Goal: Book appointment/travel/reservation

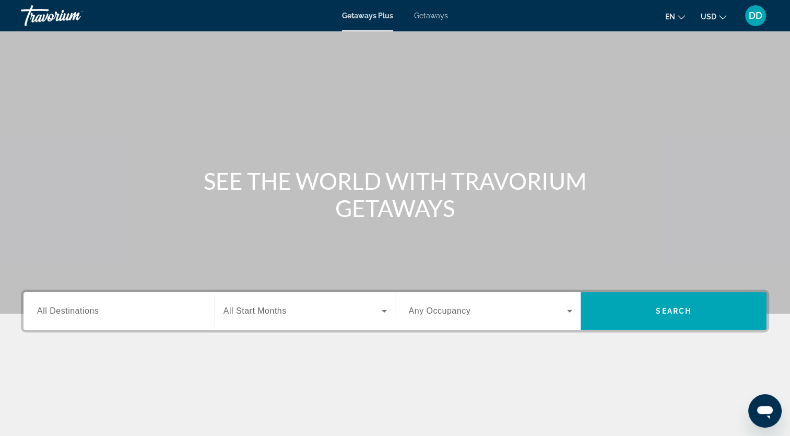
click at [153, 317] on div "Search widget" at bounding box center [119, 311] width 164 height 30
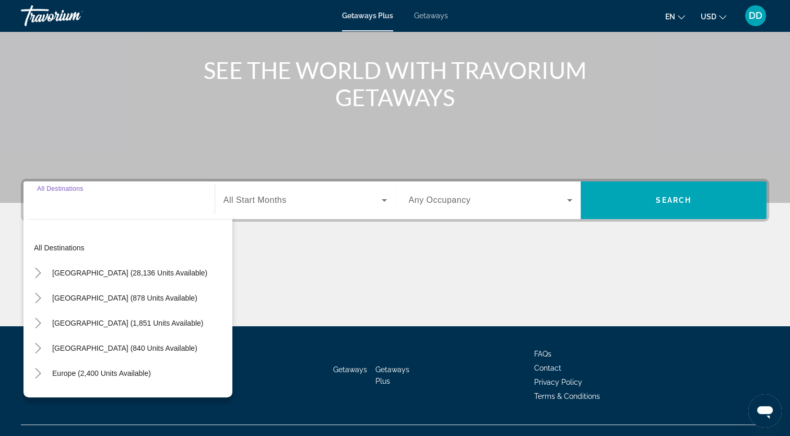
scroll to position [129, 0]
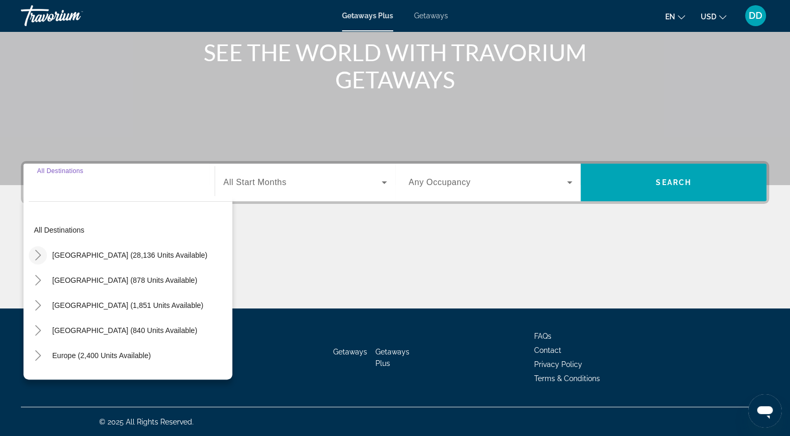
click at [35, 255] on icon "Toggle United States (28,136 units available)" at bounding box center [38, 255] width 10 height 10
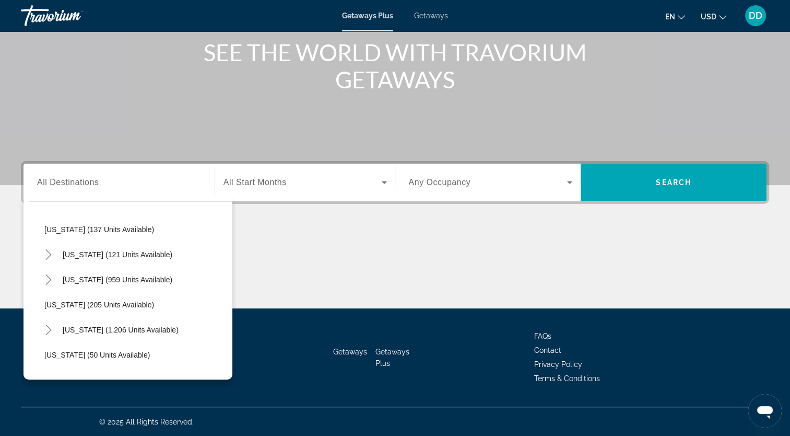
scroll to position [605, 0]
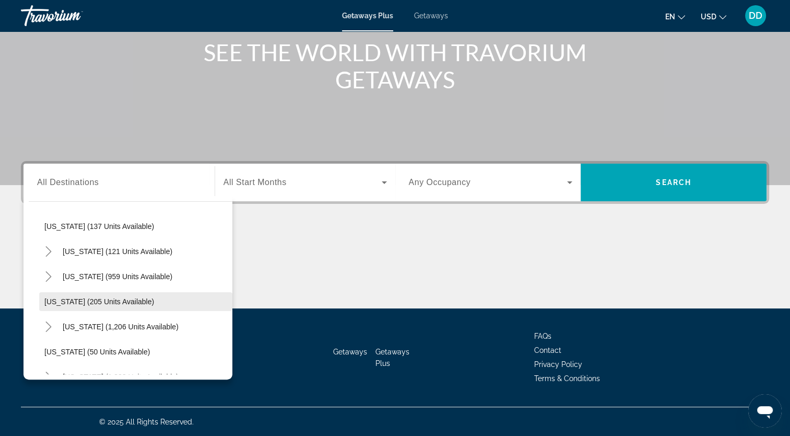
click at [138, 293] on span "Search widget" at bounding box center [135, 301] width 193 height 25
type input "**********"
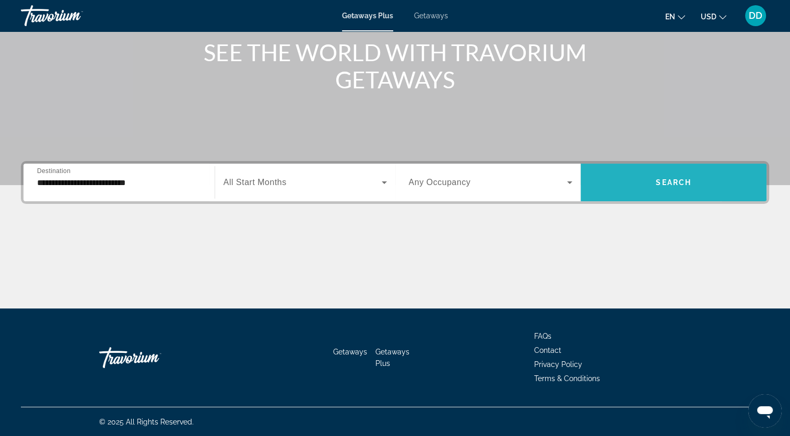
click at [612, 181] on span "Search widget" at bounding box center [674, 182] width 186 height 25
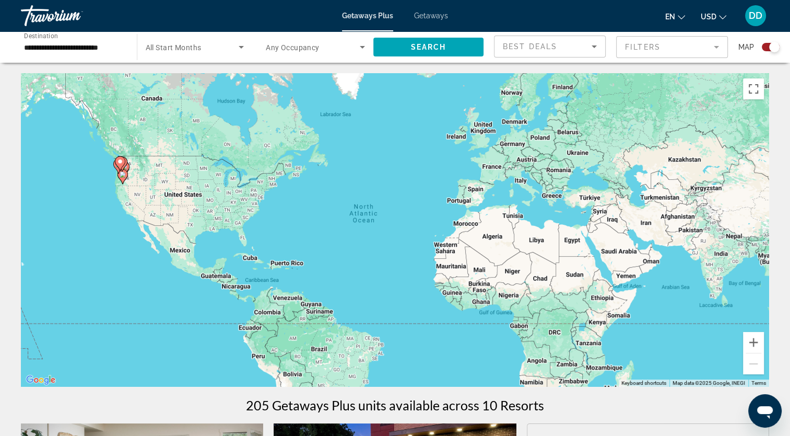
click at [119, 165] on icon "Main content" at bounding box center [119, 164] width 9 height 14
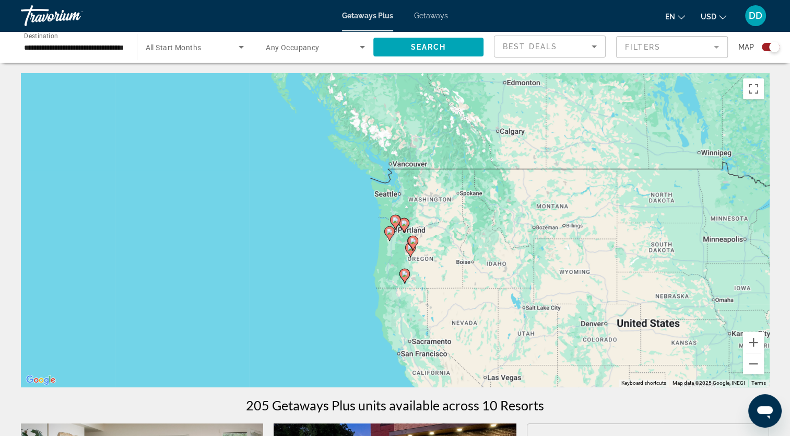
click at [405, 235] on div "To navigate, press the arrow keys. To activate drag with keyboard, press Alt + …" at bounding box center [395, 229] width 749 height 313
click at [413, 243] on image "Main content" at bounding box center [413, 241] width 6 height 6
type input "**********"
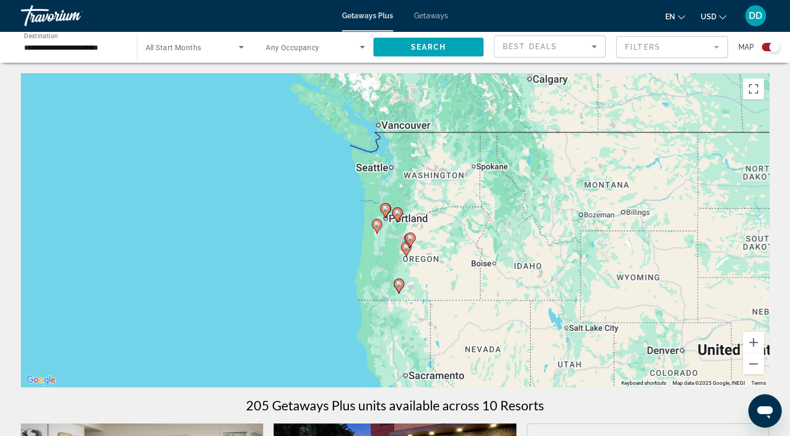
click at [413, 243] on div "To navigate, press the arrow keys. To activate drag with keyboard, press Alt + …" at bounding box center [395, 229] width 749 height 313
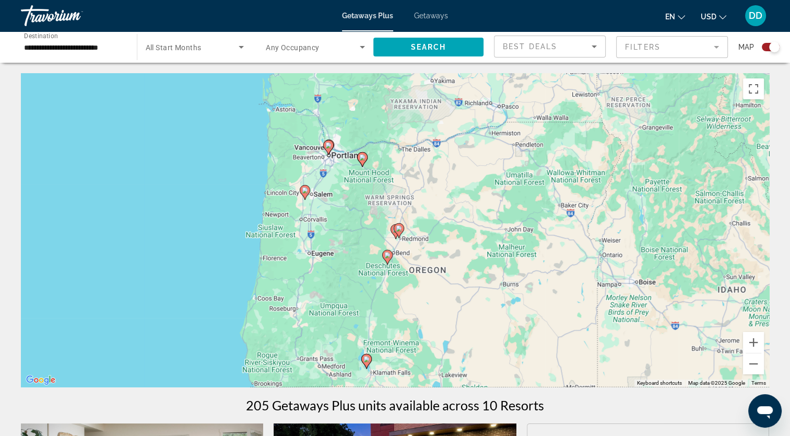
drag, startPoint x: 413, startPoint y: 243, endPoint x: 386, endPoint y: 255, distance: 29.7
click at [386, 255] on image "Main content" at bounding box center [387, 255] width 6 height 6
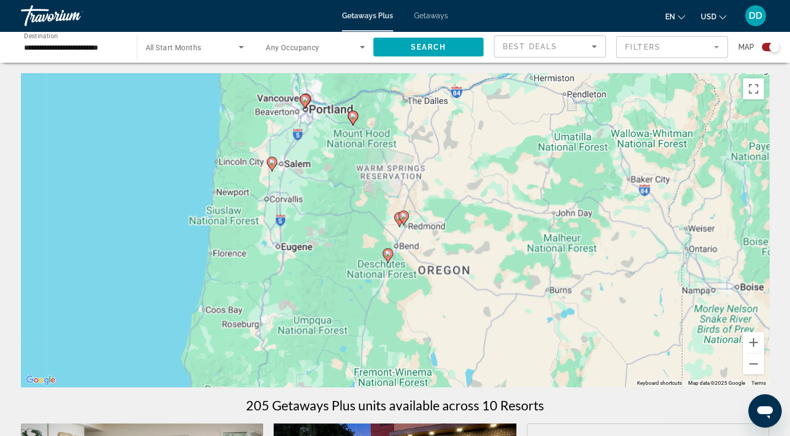
click at [386, 255] on g "Main content" at bounding box center [388, 255] width 10 height 15
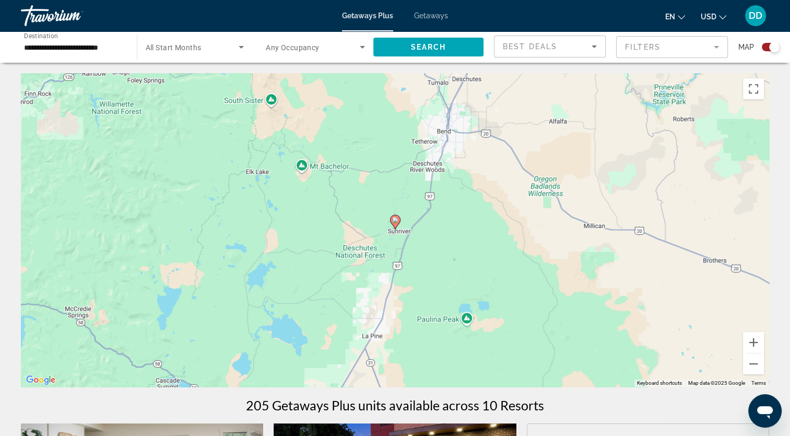
drag, startPoint x: 386, startPoint y: 255, endPoint x: 384, endPoint y: 187, distance: 67.9
click at [384, 187] on div "To activate drag with keyboard, press Alt + Enter. Once in keyboard drag state,…" at bounding box center [395, 229] width 749 height 313
click at [395, 219] on image "Main content" at bounding box center [395, 220] width 6 height 6
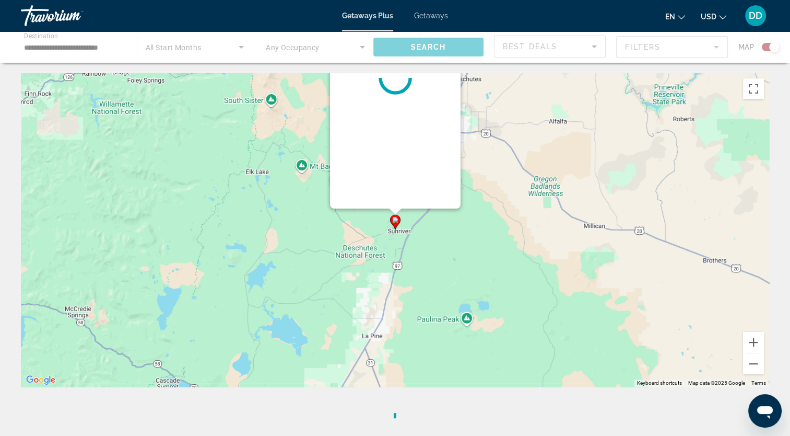
click at [395, 219] on image "Main content" at bounding box center [395, 220] width 6 height 6
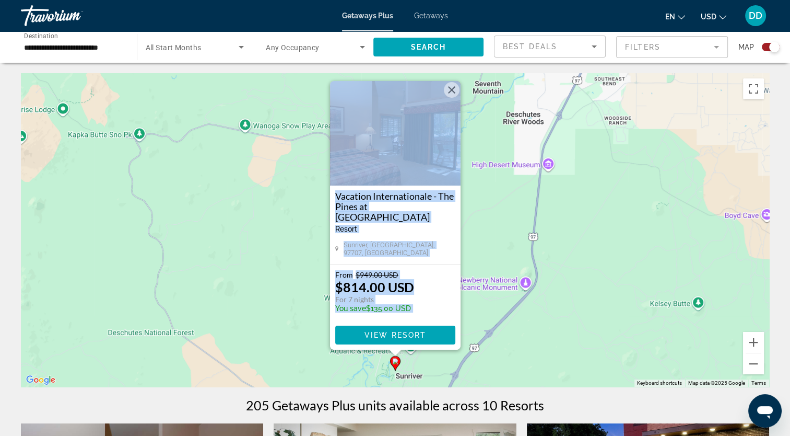
click at [459, 25] on div "en English Español Français Italiano Português русский USD USD ($) MXN (Mex$) C…" at bounding box center [614, 16] width 311 height 22
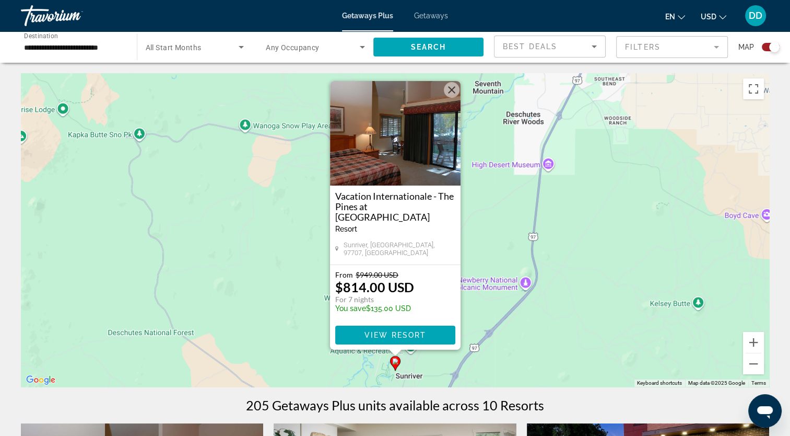
click at [452, 98] on button "Close" at bounding box center [452, 90] width 16 height 16
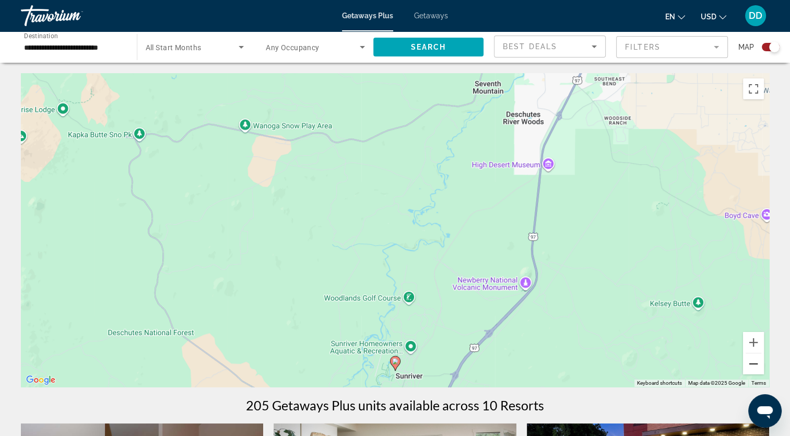
click at [750, 366] on button "Zoom out" at bounding box center [753, 363] width 21 height 21
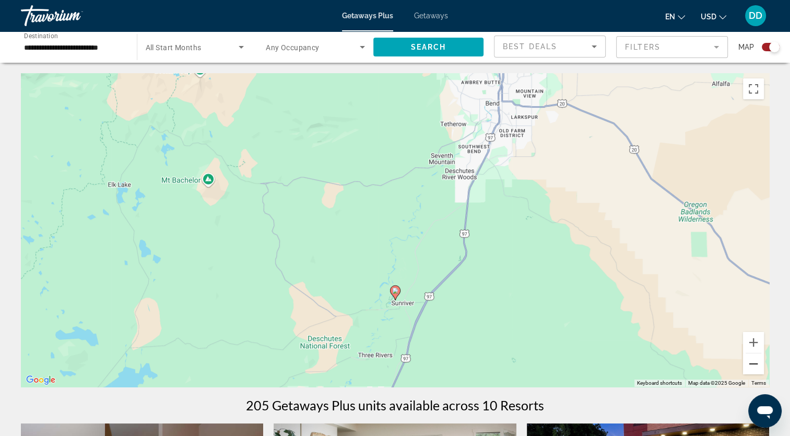
click at [750, 366] on button "Zoom out" at bounding box center [753, 363] width 21 height 21
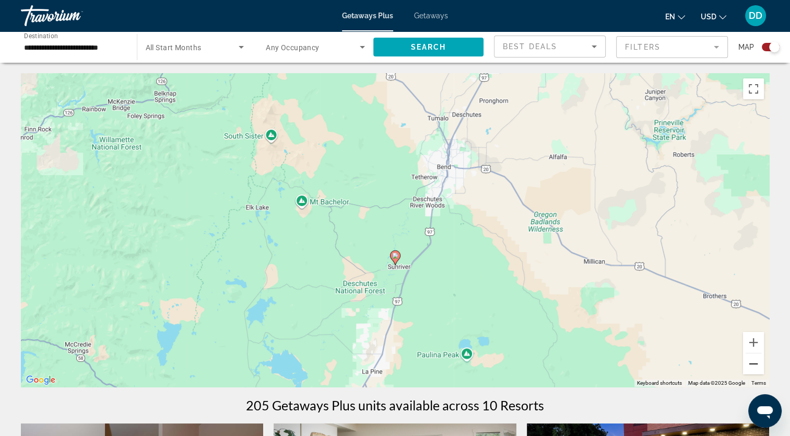
click at [750, 366] on button "Zoom out" at bounding box center [753, 363] width 21 height 21
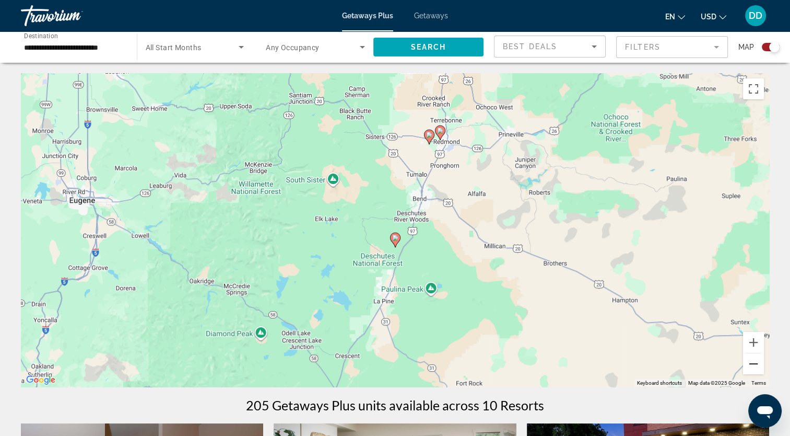
click at [750, 366] on button "Zoom out" at bounding box center [753, 363] width 21 height 21
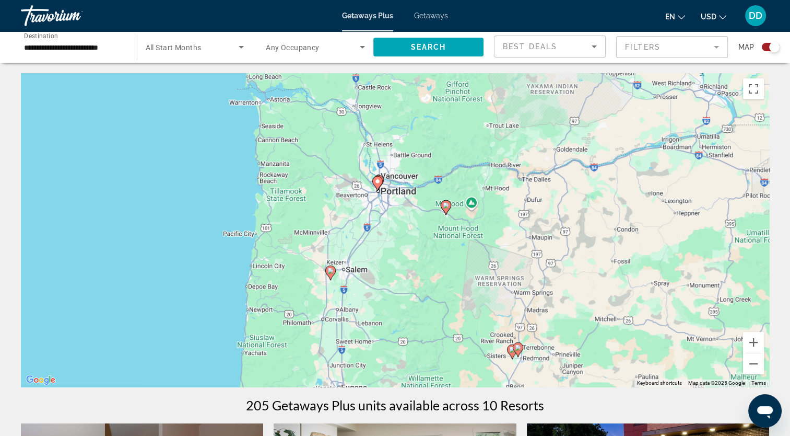
drag, startPoint x: 359, startPoint y: 96, endPoint x: 472, endPoint y: 258, distance: 197.1
click at [472, 258] on div "To activate drag with keyboard, press Alt + Enter. Once in keyboard drag state,…" at bounding box center [395, 229] width 749 height 313
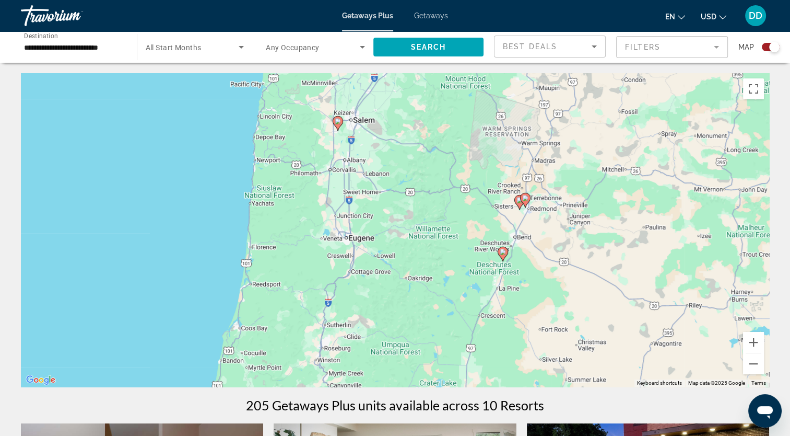
drag, startPoint x: 438, startPoint y: 246, endPoint x: 434, endPoint y: 108, distance: 138.5
click at [434, 108] on div "To activate drag with keyboard, press Alt + Enter. Once in keyboard drag state,…" at bounding box center [395, 229] width 749 height 313
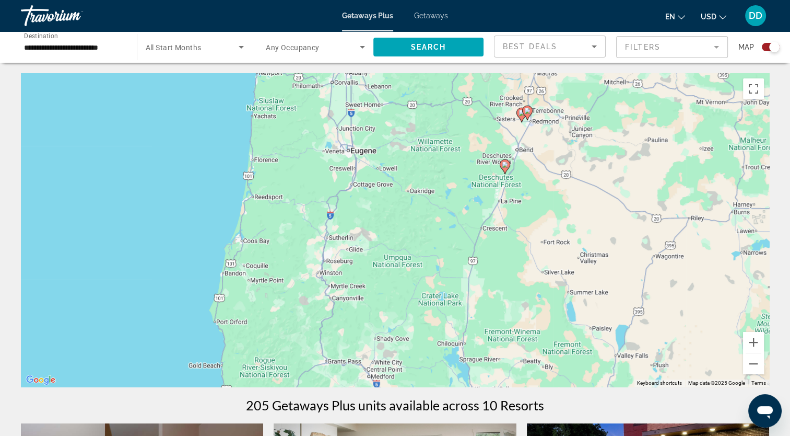
drag, startPoint x: 395, startPoint y: 264, endPoint x: 395, endPoint y: 170, distance: 94.0
click at [395, 170] on div "To activate drag with keyboard, press Alt + Enter. Once in keyboard drag state,…" at bounding box center [395, 229] width 749 height 313
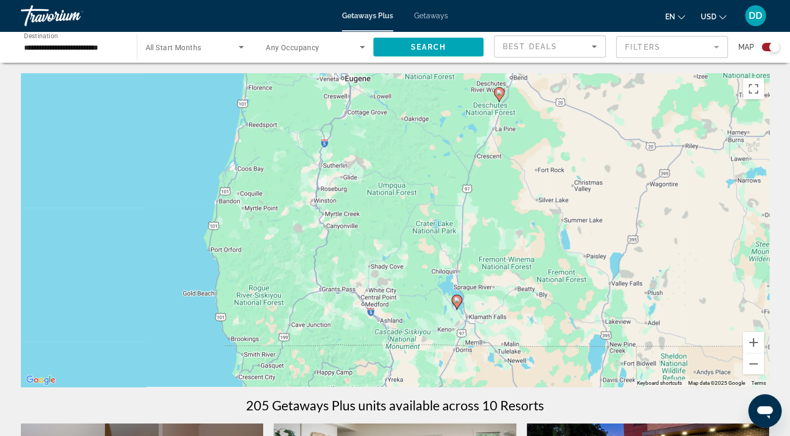
drag, startPoint x: 388, startPoint y: 288, endPoint x: 380, endPoint y: 215, distance: 73.0
click at [380, 215] on div "To activate drag with keyboard, press Alt + Enter. Once in keyboard drag state,…" at bounding box center [395, 229] width 749 height 313
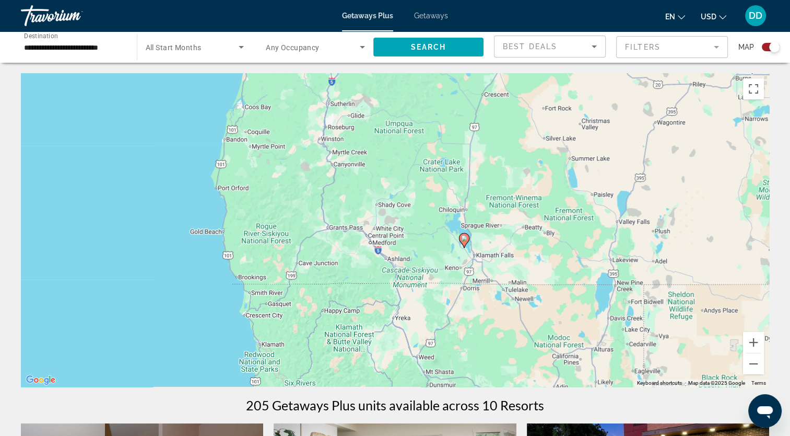
drag, startPoint x: 372, startPoint y: 271, endPoint x: 387, endPoint y: 198, distance: 74.2
click at [387, 198] on div "To activate drag with keyboard, press Alt + Enter. Once in keyboard drag state,…" at bounding box center [395, 229] width 749 height 313
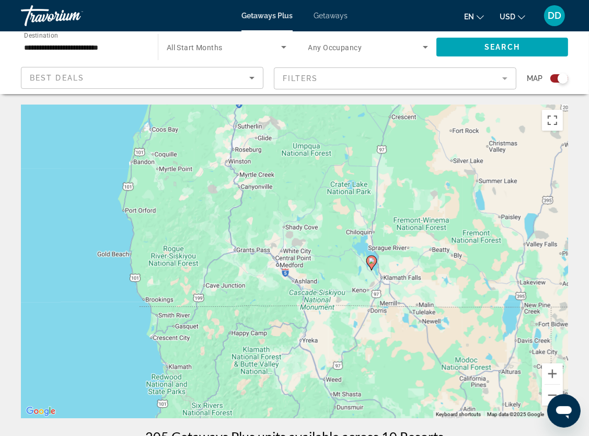
click at [372, 260] on image "Main content" at bounding box center [371, 261] width 6 height 6
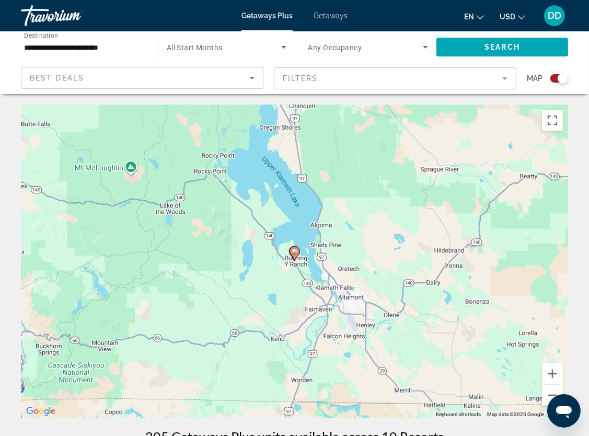
click at [295, 252] on image "Main content" at bounding box center [294, 251] width 6 height 6
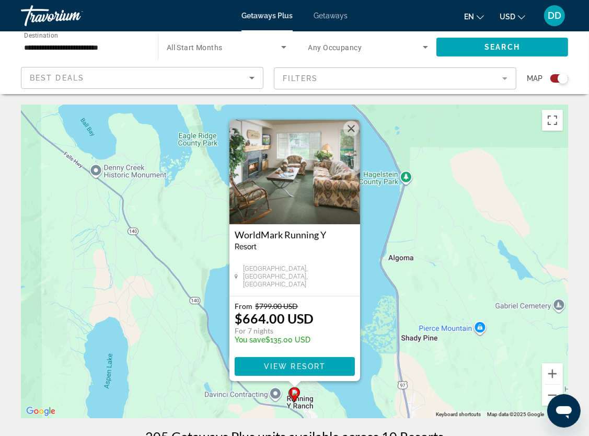
click at [353, 128] on button "Close" at bounding box center [351, 129] width 16 height 16
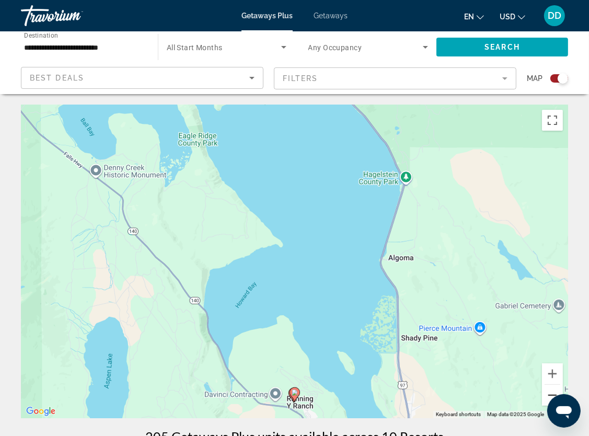
click at [550, 392] on button "Zoom out" at bounding box center [552, 394] width 21 height 21
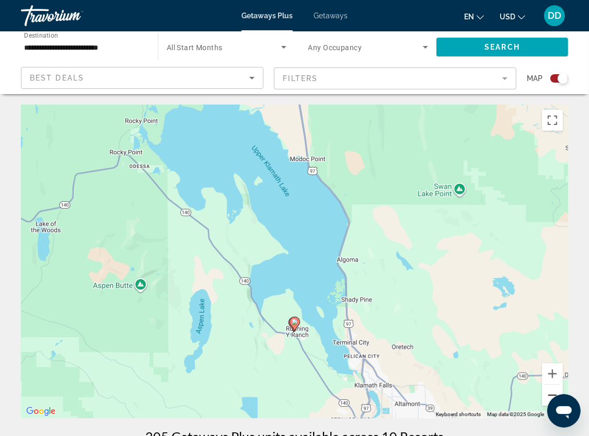
click at [550, 392] on button "Zoom out" at bounding box center [552, 394] width 21 height 21
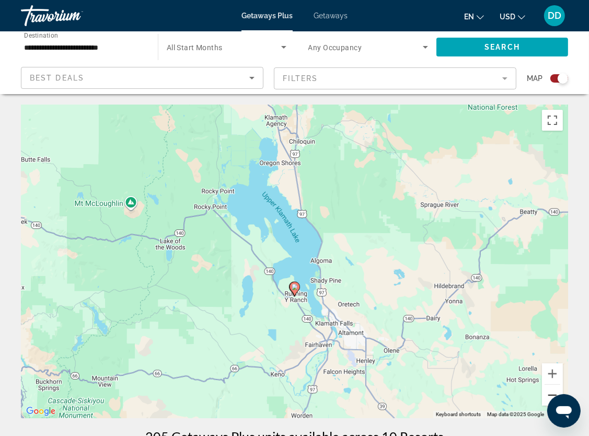
click at [550, 392] on button "Zoom out" at bounding box center [552, 394] width 21 height 21
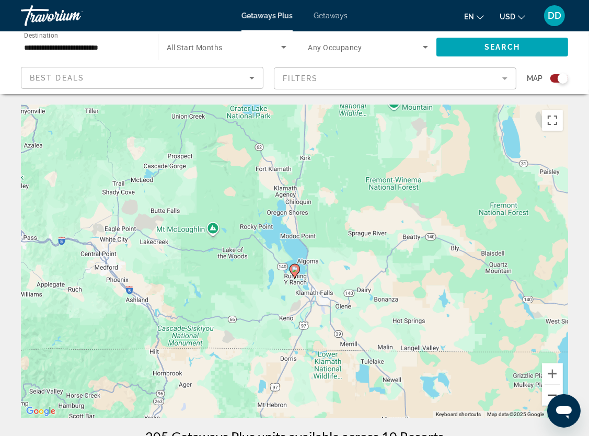
click at [550, 392] on button "Zoom out" at bounding box center [552, 394] width 21 height 21
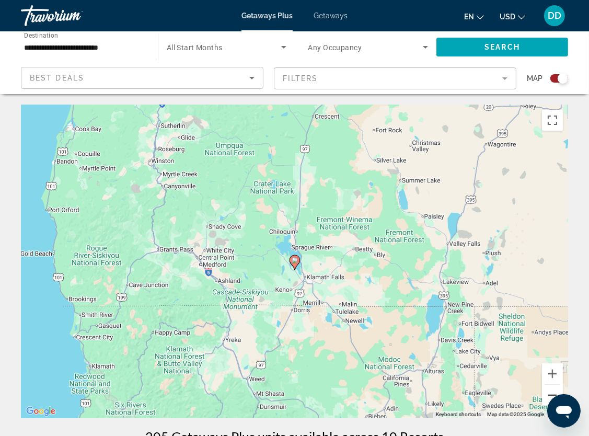
click at [550, 392] on button "Zoom out" at bounding box center [552, 394] width 21 height 21
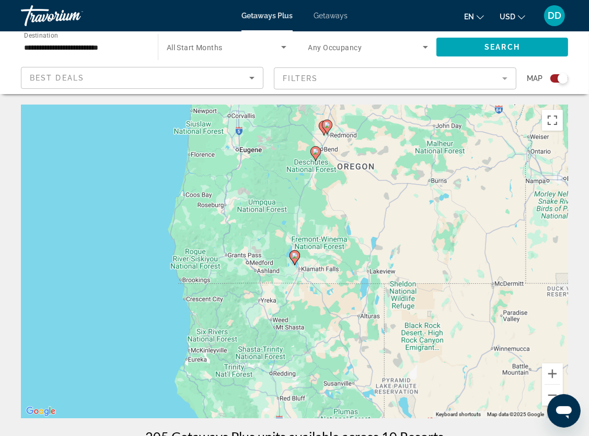
click at [318, 151] on image "Main content" at bounding box center [315, 151] width 6 height 6
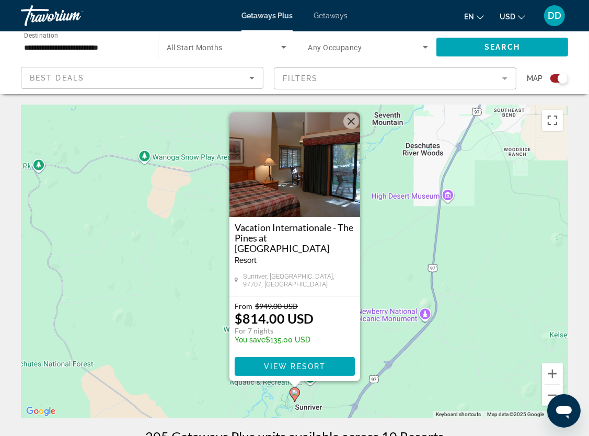
click at [349, 124] on button "Close" at bounding box center [351, 121] width 16 height 16
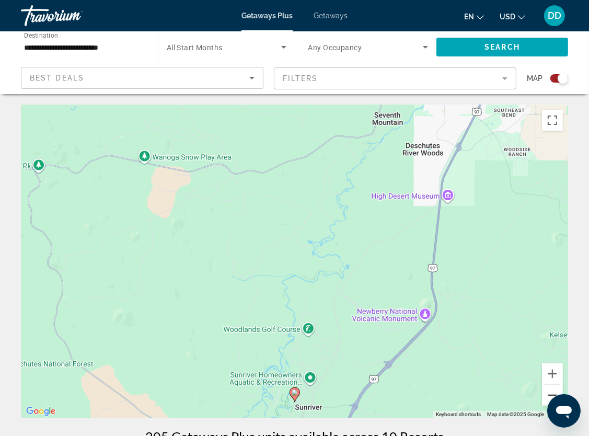
click at [548, 394] on button "Zoom out" at bounding box center [552, 394] width 21 height 21
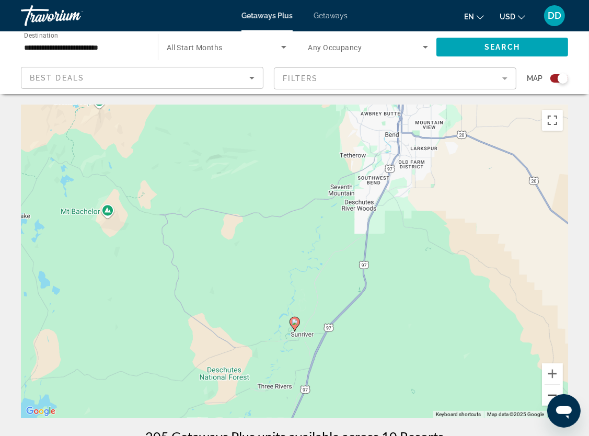
click at [548, 394] on button "Zoom out" at bounding box center [552, 394] width 21 height 21
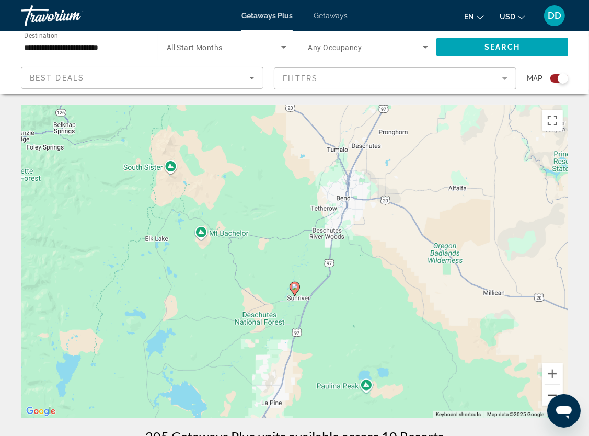
click at [548, 394] on button "Zoom out" at bounding box center [552, 394] width 21 height 21
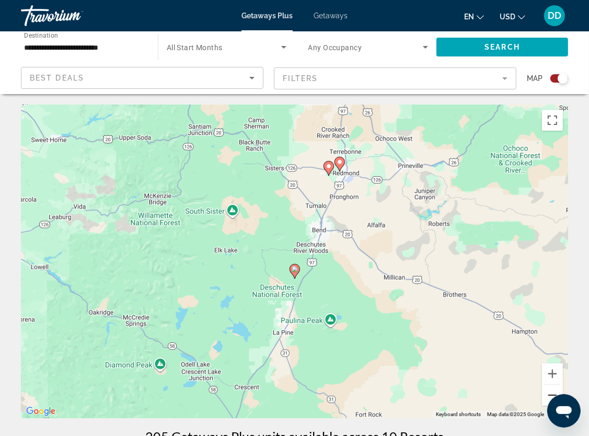
click at [548, 394] on button "Zoom out" at bounding box center [552, 394] width 21 height 21
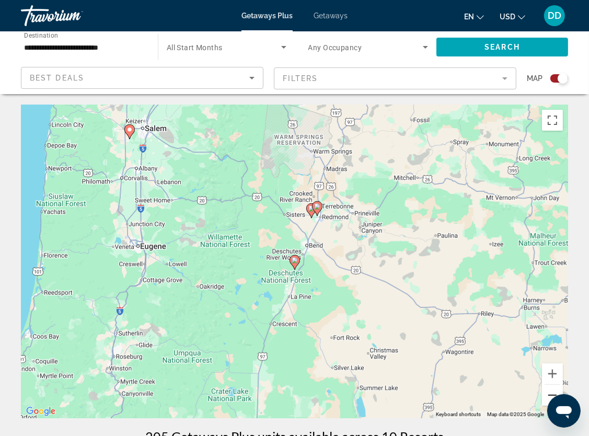
click at [548, 394] on button "Zoom out" at bounding box center [552, 394] width 21 height 21
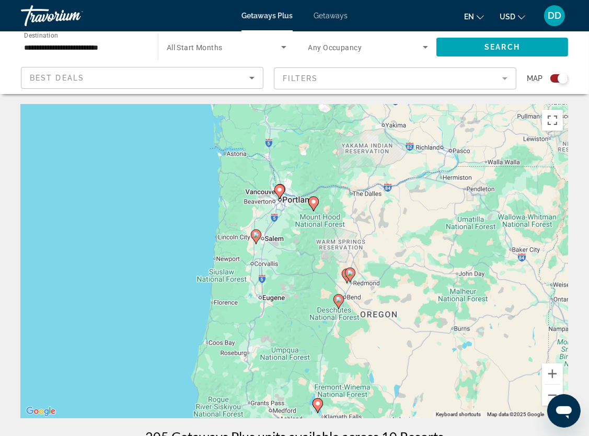
drag, startPoint x: 299, startPoint y: 194, endPoint x: 342, endPoint y: 241, distance: 63.6
click at [342, 241] on div "To activate drag with keyboard, press Alt + Enter. Once in keyboard drag state,…" at bounding box center [294, 260] width 547 height 313
